Goal: Task Accomplishment & Management: Manage account settings

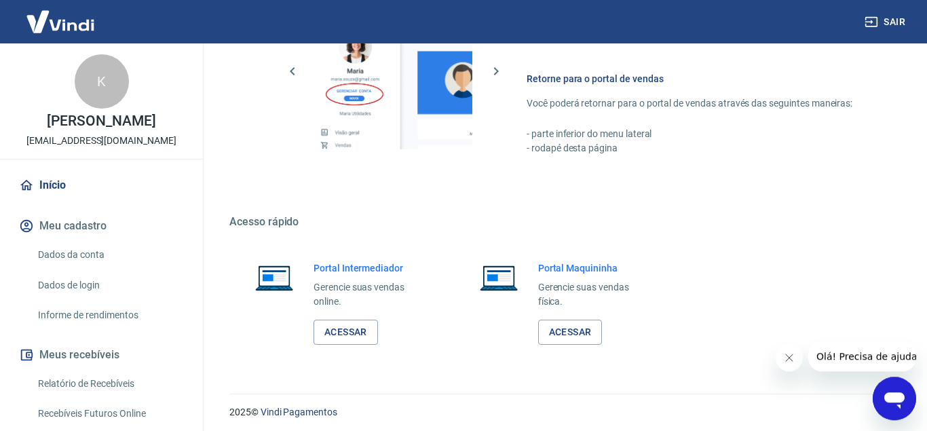
scroll to position [668, 0]
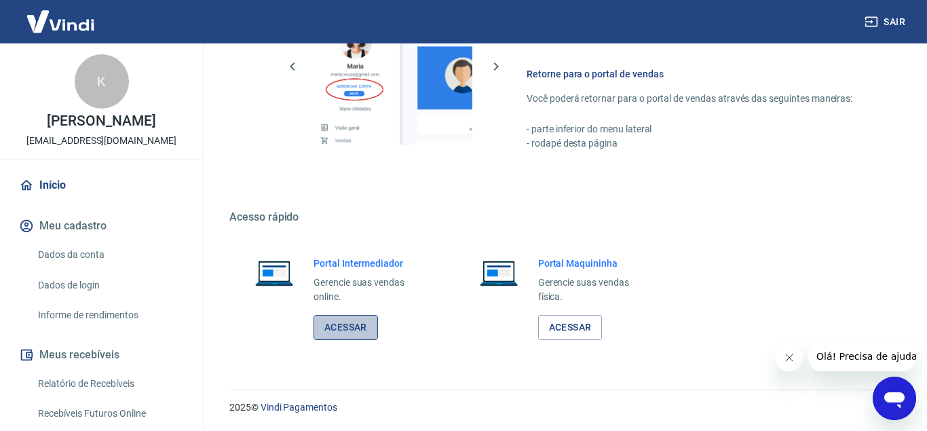
click at [367, 322] on link "Acessar" at bounding box center [345, 327] width 64 height 25
click at [879, 23] on button "Sair" at bounding box center [886, 21] width 49 height 25
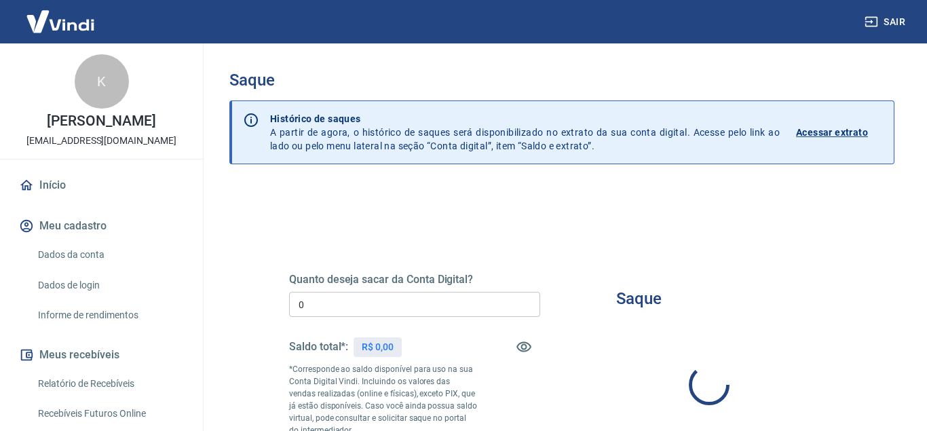
type input "R$ 0,00"
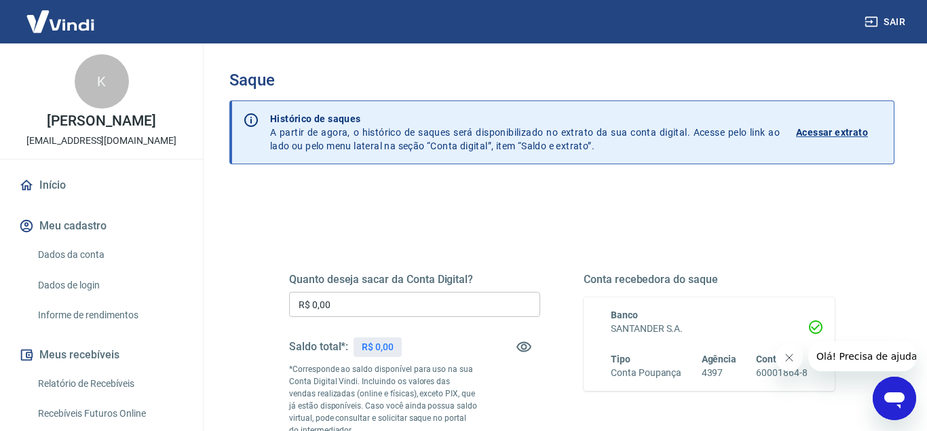
click at [781, 364] on button "Close message from company" at bounding box center [788, 357] width 27 height 27
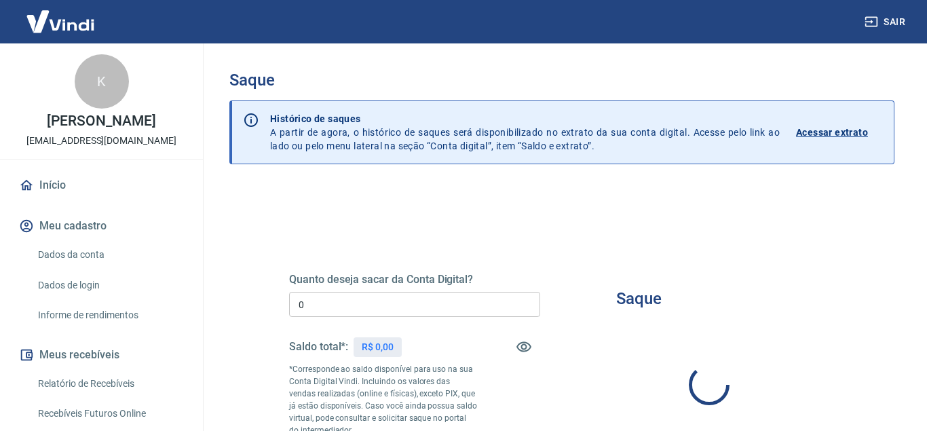
type input "R$ 0,00"
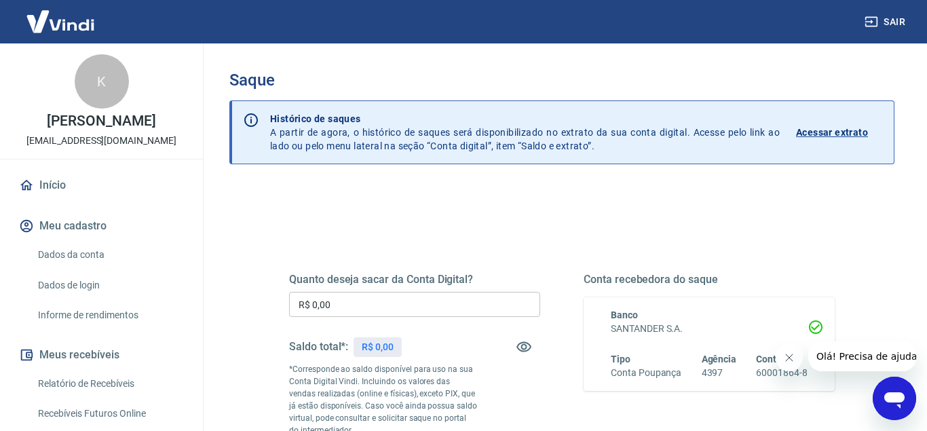
click at [792, 352] on icon "Close message from company" at bounding box center [788, 357] width 11 height 11
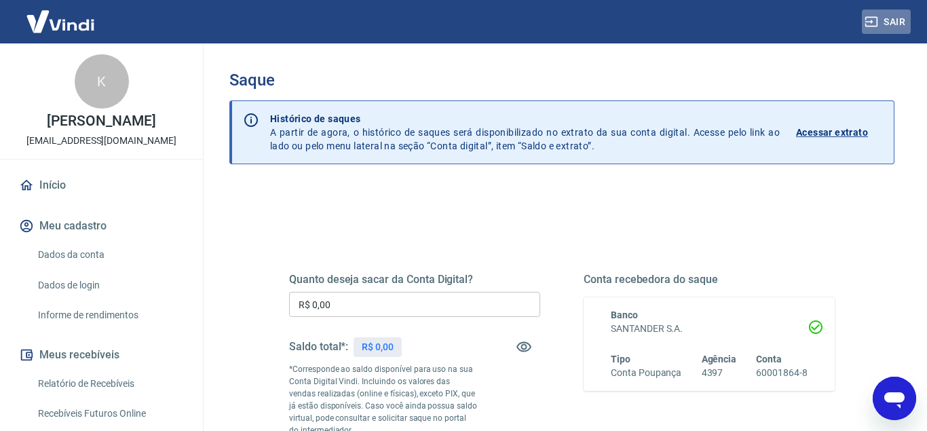
click at [893, 14] on button "Sair" at bounding box center [886, 21] width 49 height 25
